Goal: Ask a question: Seek information or help from site administrators or community

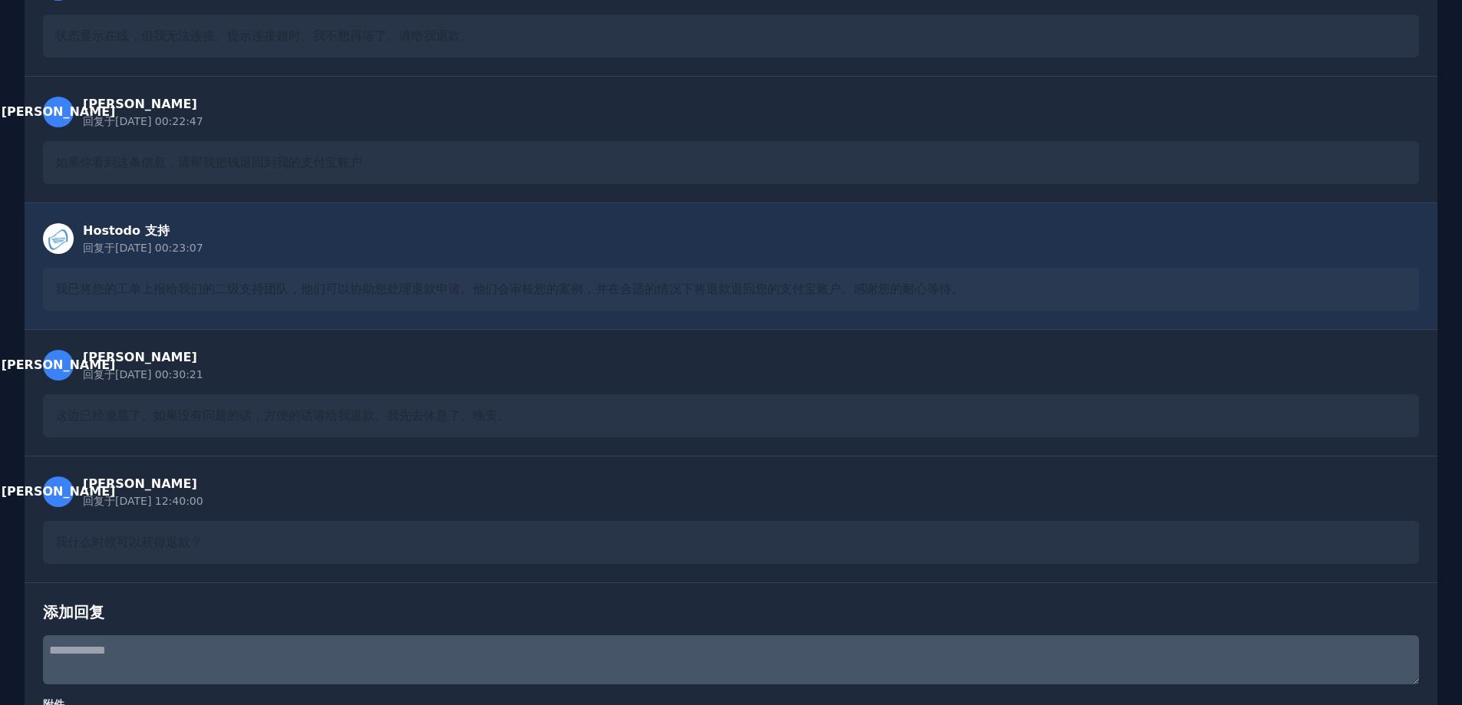
scroll to position [264, 0]
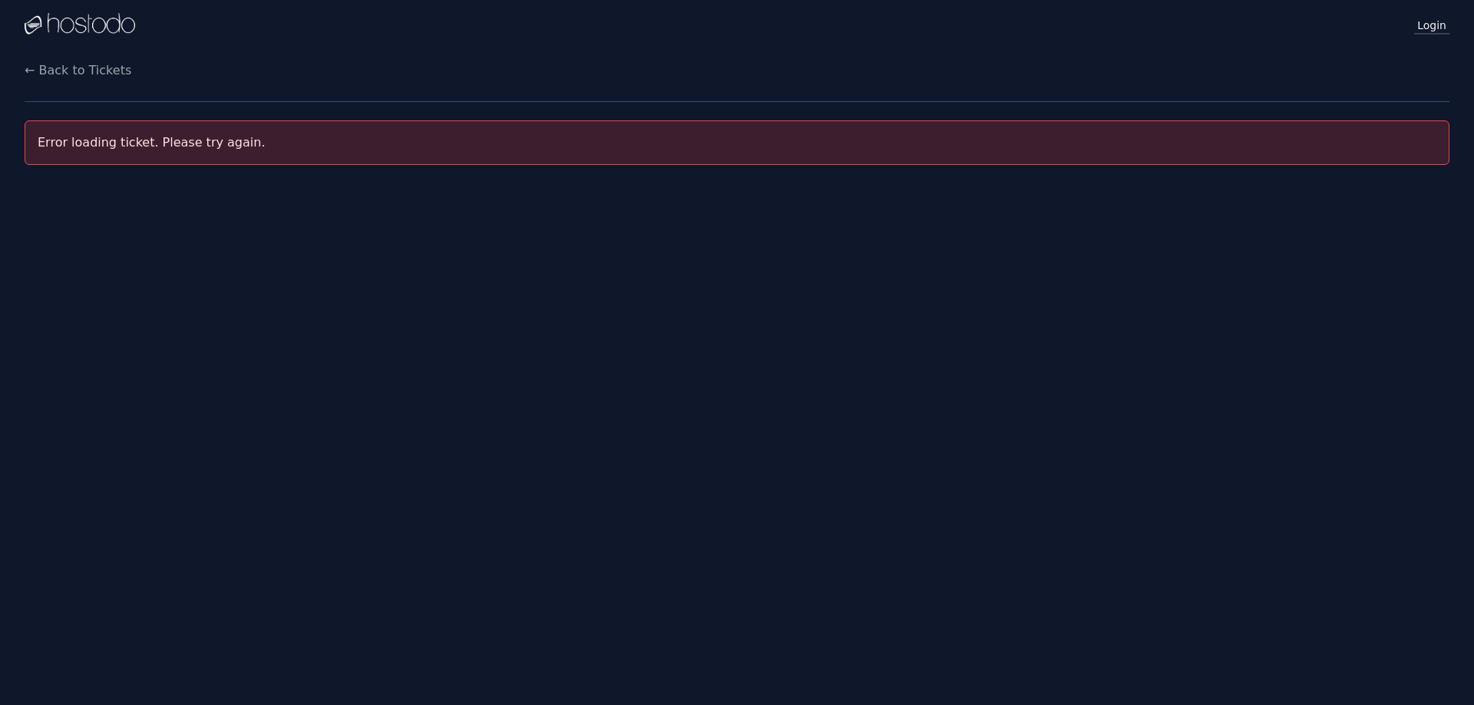
click at [1438, 18] on link "Login" at bounding box center [1431, 25] width 35 height 20
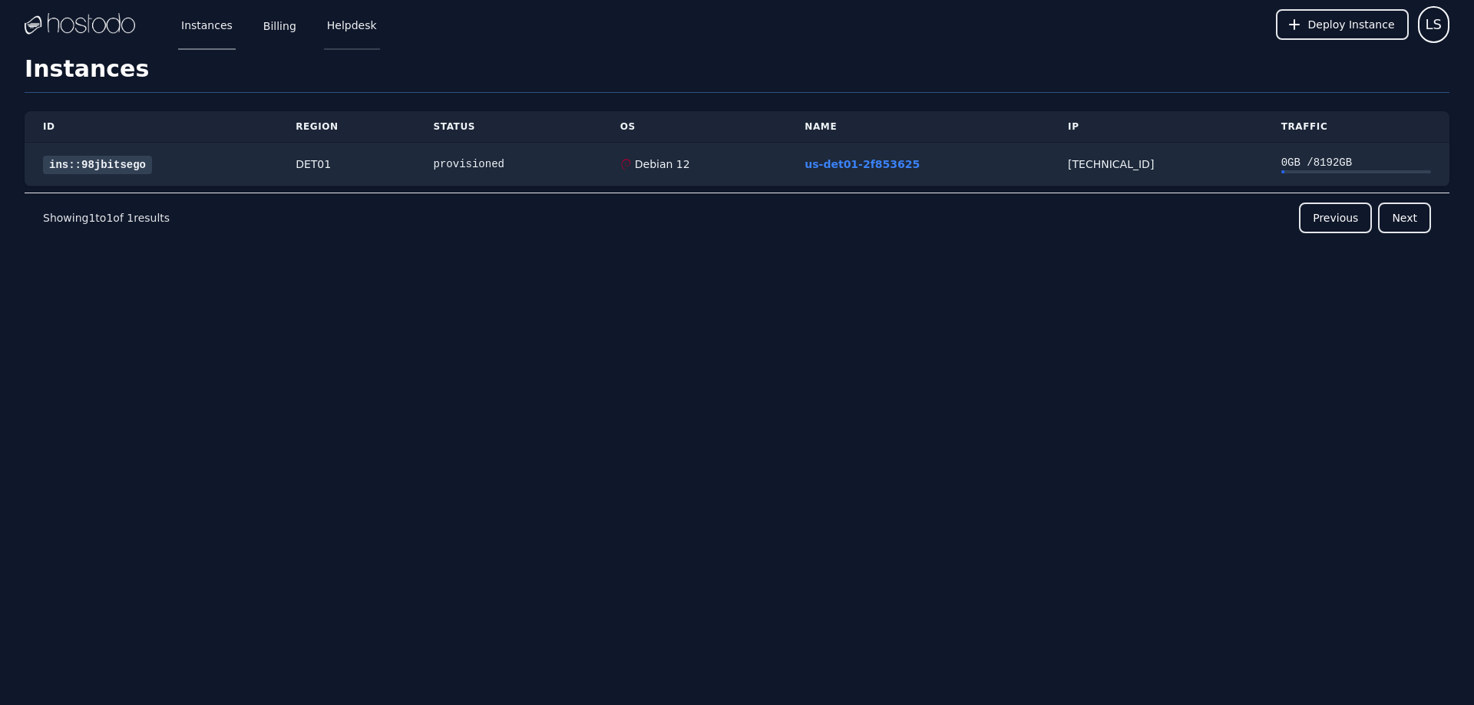
click at [351, 24] on link "Helpdesk" at bounding box center [352, 24] width 56 height 51
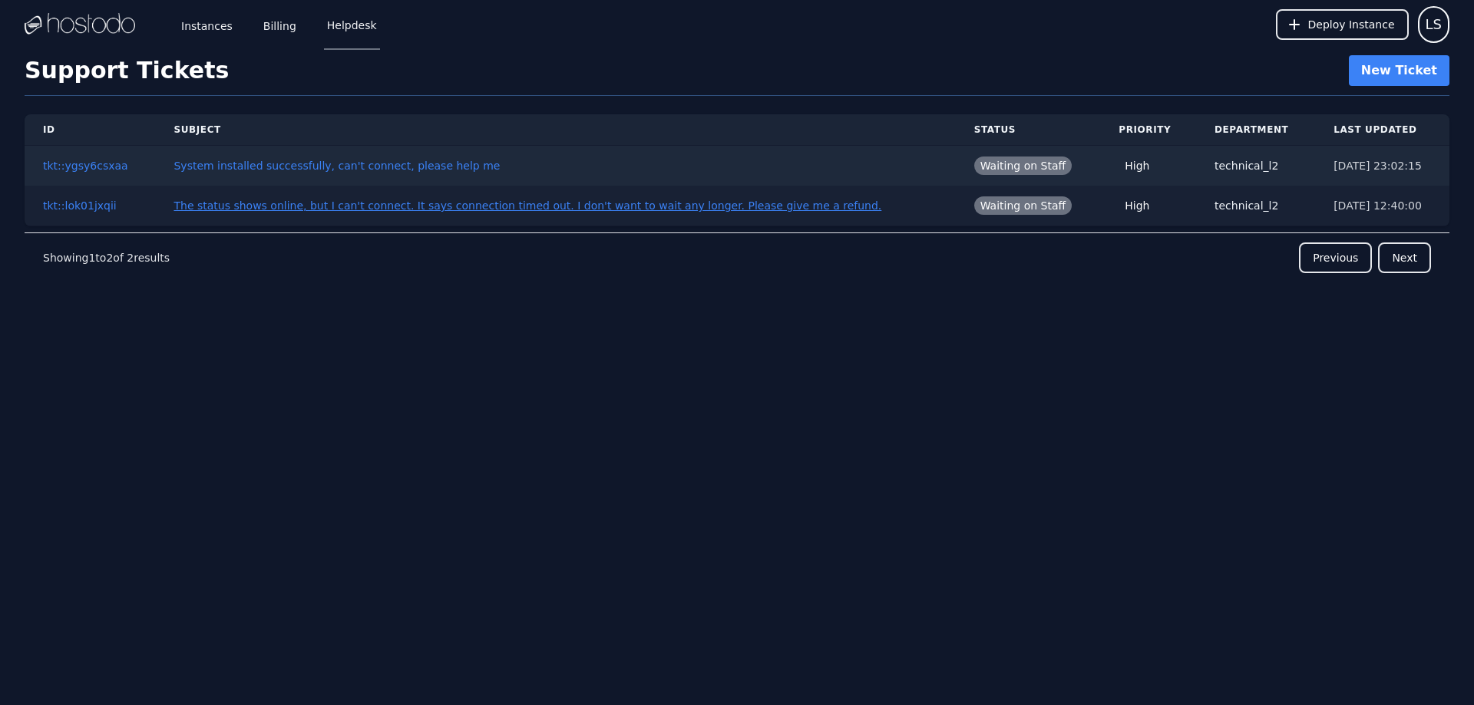
click at [576, 205] on link "The status shows online, but I can't connect. It says connection timed out. I d…" at bounding box center [527, 206] width 708 height 12
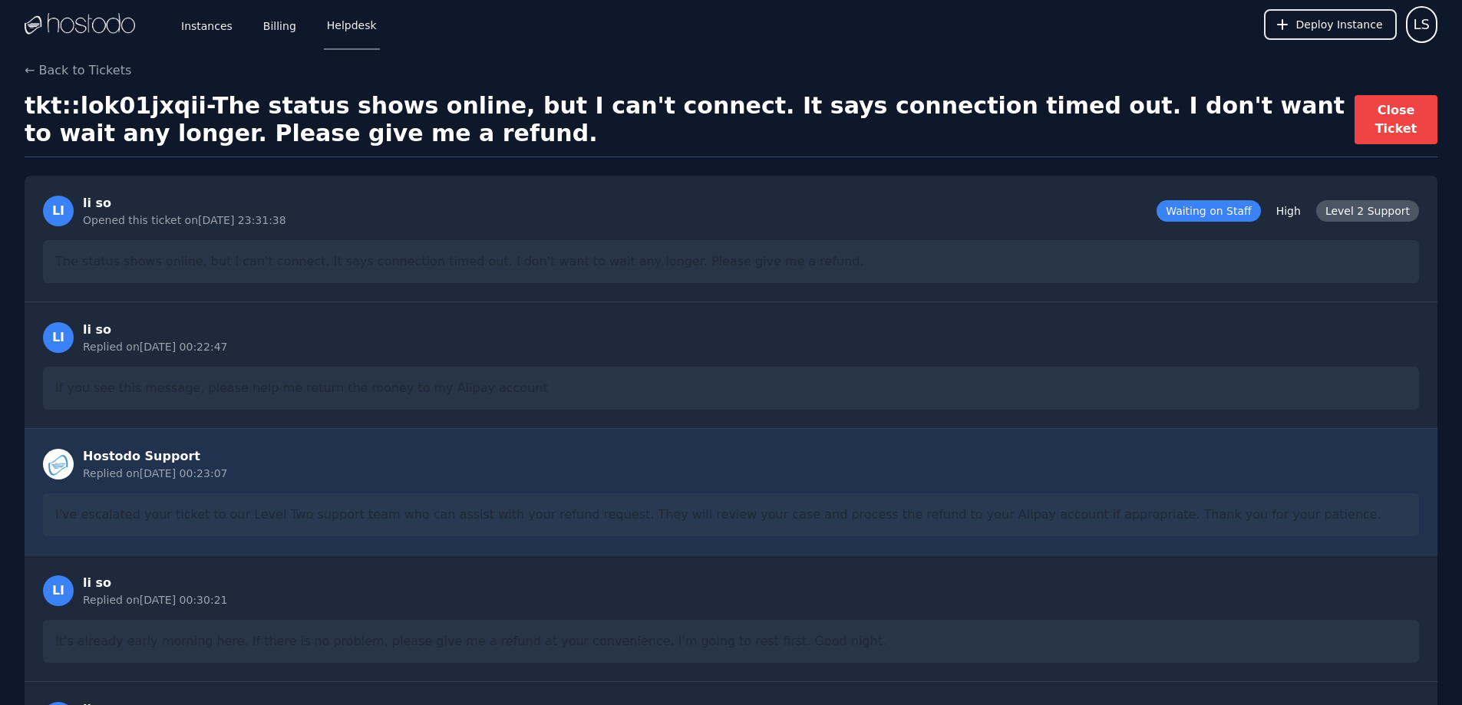
drag, startPoint x: 797, startPoint y: 624, endPoint x: 869, endPoint y: 315, distance: 316.9
